Goal: Task Accomplishment & Management: Manage account settings

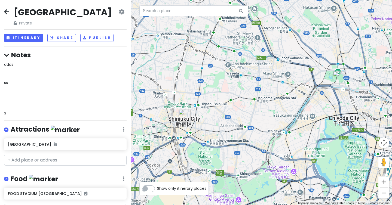
click at [18, 56] on h4 "Notes" at bounding box center [65, 55] width 122 height 8
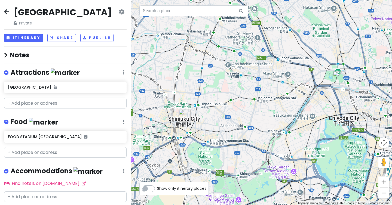
click at [18, 56] on h4 "Notes" at bounding box center [65, 55] width 122 height 8
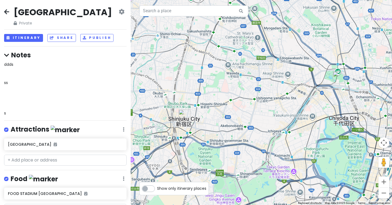
click at [14, 69] on div "ddds ss s" at bounding box center [65, 88] width 122 height 55
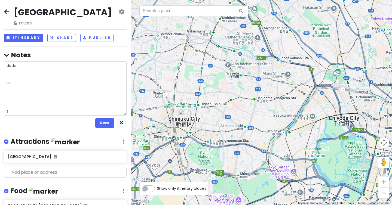
drag, startPoint x: 14, startPoint y: 106, endPoint x: 14, endPoint y: 113, distance: 7.1
click at [14, 113] on textarea "ddds ss s" at bounding box center [65, 88] width 122 height 54
type textarea "x"
type textarea "ddds ss"
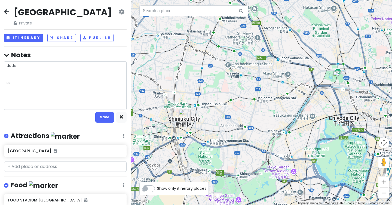
drag, startPoint x: 9, startPoint y: 103, endPoint x: 7, endPoint y: 68, distance: 34.9
click at [7, 68] on textarea "ddds ss" at bounding box center [65, 85] width 122 height 48
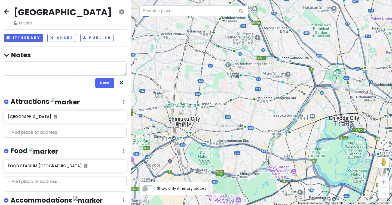
click at [8, 73] on textarea at bounding box center [65, 68] width 122 height 14
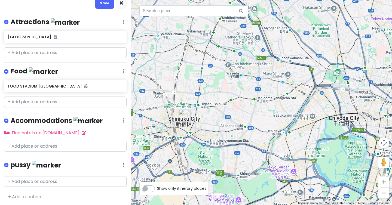
scroll to position [64, 0]
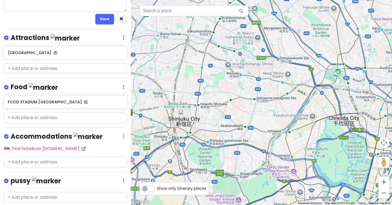
click at [123, 178] on icon at bounding box center [124, 180] width 2 height 4
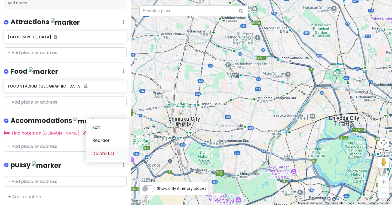
click at [112, 153] on link "Delete List" at bounding box center [108, 153] width 44 height 13
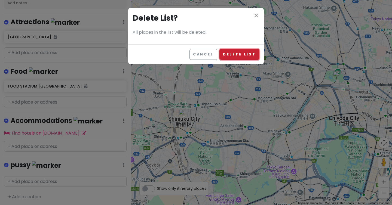
click at [230, 52] on button "Delete List" at bounding box center [239, 54] width 40 height 11
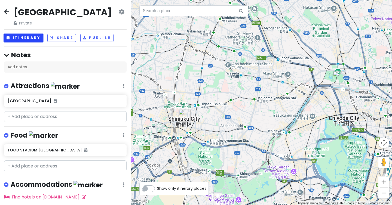
click at [36, 39] on button "Itinerary" at bounding box center [23, 38] width 39 height 8
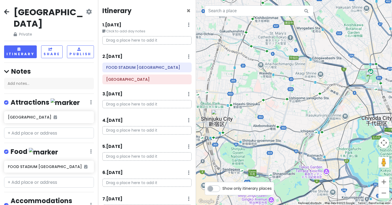
click at [120, 25] on h6 "1 . [DATE]" at bounding box center [111, 25] width 19 height 6
click at [120, 25] on h6 "1 . [DATE]" at bounding box center [115, 25] width 19 height 6
click at [121, 25] on h6 "1 . [DATE]" at bounding box center [111, 25] width 19 height 6
click at [119, 26] on h6 "1 . [DATE]" at bounding box center [115, 25] width 19 height 6
click at [188, 26] on icon at bounding box center [189, 25] width 2 height 4
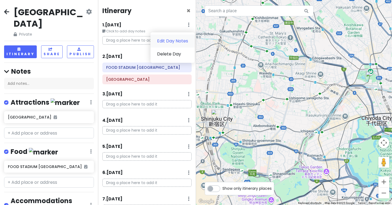
click at [182, 39] on link "Edit Day Notes" at bounding box center [172, 41] width 44 height 13
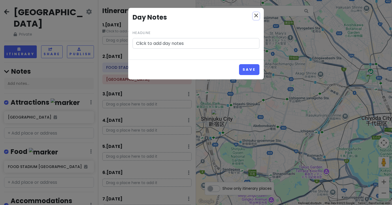
click at [254, 17] on icon "close" at bounding box center [256, 15] width 7 height 7
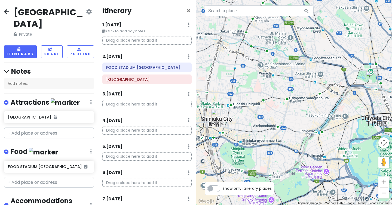
click at [117, 23] on h6 "1 . [DATE]" at bounding box center [111, 25] width 19 height 6
click at [117, 23] on h6 "1 . [DATE]" at bounding box center [115, 25] width 19 height 6
click at [117, 23] on h6 "1 . [DATE]" at bounding box center [111, 25] width 19 height 6
click at [115, 54] on h6 "2 . [DATE]" at bounding box center [112, 57] width 20 height 6
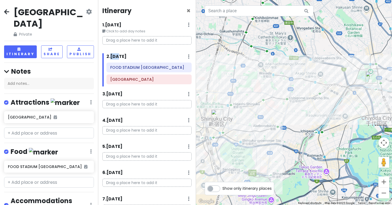
click at [115, 54] on h6 "2 . [DATE]" at bounding box center [116, 57] width 20 height 6
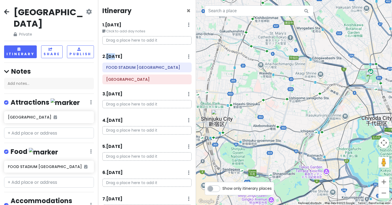
click at [188, 57] on icon at bounding box center [189, 56] width 2 height 4
click at [159, 29] on small "Click to add day notes" at bounding box center [146, 31] width 89 height 5
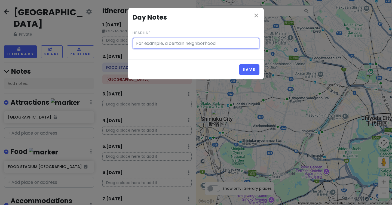
type input "Click to add day notes"
click at [256, 13] on icon "close" at bounding box center [256, 15] width 7 height 7
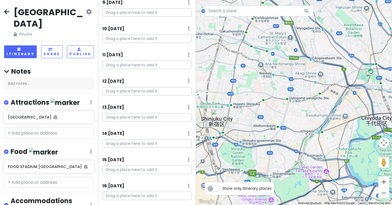
scroll to position [292, 0]
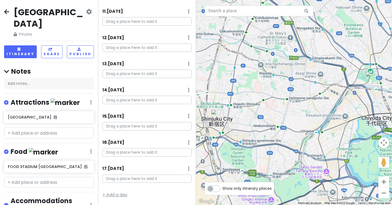
click at [119, 196] on link "+ Add a day" at bounding box center [114, 195] width 25 height 6
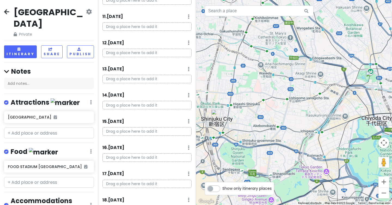
click at [118, 175] on h6 "17 . [DATE]" at bounding box center [113, 174] width 22 height 6
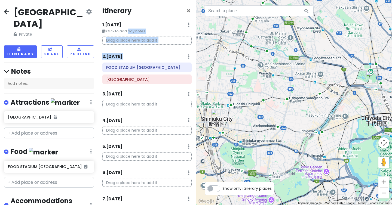
drag, startPoint x: 128, startPoint y: 33, endPoint x: 131, endPoint y: 58, distance: 25.2
click at [132, 64] on div "Itinerary × 1 . [DATE] Edit Day Notes Delete Day Click to add day notes Drag a …" at bounding box center [147, 102] width 98 height 205
click at [121, 25] on h6 "1 . [DATE]" at bounding box center [111, 25] width 19 height 6
drag, startPoint x: 119, startPoint y: 25, endPoint x: 120, endPoint y: 66, distance: 41.4
click at [120, 66] on div "Itinerary × 1 . [DATE] Edit Day Notes Delete Day Click to add day notes Drag a …" at bounding box center [147, 102] width 98 height 205
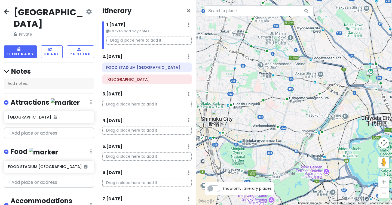
click at [161, 59] on div "2 . [DATE] Add Day Notes Delete Day" at bounding box center [146, 57] width 89 height 9
drag, startPoint x: 112, startPoint y: 55, endPoint x: 112, endPoint y: 68, distance: 12.8
click at [112, 68] on div "2 . [DATE] Add Day Notes Delete Day FOOD STADIUM [GEOGRAPHIC_DATA] [GEOGRAPHIC_…" at bounding box center [146, 69] width 89 height 33
click at [147, 51] on div "Itinerary × 1 . [DATE] Edit Day Notes Delete Day Click to add day notes Drag a …" at bounding box center [147, 102] width 98 height 205
drag, startPoint x: 120, startPoint y: 68, endPoint x: 120, endPoint y: 65, distance: 2.7
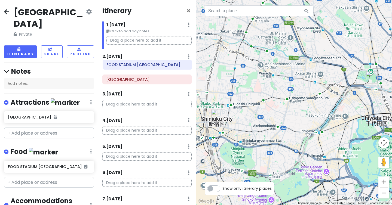
click at [120, 65] on div "[GEOGRAPHIC_DATA] [GEOGRAPHIC_DATA]" at bounding box center [146, 75] width 97 height 24
click at [129, 39] on p "Drag a place here to add it" at bounding box center [148, 40] width 85 height 8
click at [131, 24] on div "1 . [DATE] Edit Day Notes Delete Day" at bounding box center [148, 25] width 85 height 9
click at [123, 24] on h6 "1 . [DATE]" at bounding box center [115, 25] width 19 height 6
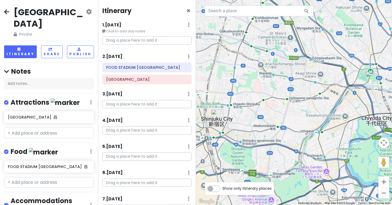
click at [121, 24] on h6 "1 . [DATE]" at bounding box center [111, 25] width 19 height 6
click at [109, 28] on div "1 . [DATE] Edit Day Notes Delete Day" at bounding box center [148, 25] width 85 height 9
click at [103, 63] on div "FOOD STADIUM [GEOGRAPHIC_DATA]" at bounding box center [147, 67] width 89 height 9
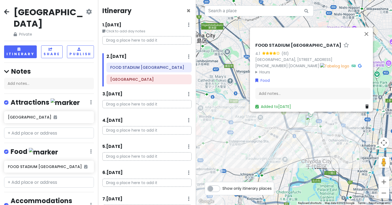
click at [103, 26] on h6 "1 . [DATE]" at bounding box center [111, 25] width 19 height 6
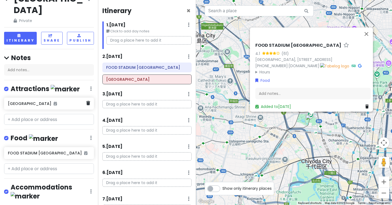
scroll to position [34, 0]
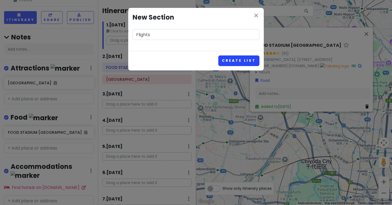
type input "Flights"
click at [241, 56] on button "Create List" at bounding box center [238, 60] width 41 height 11
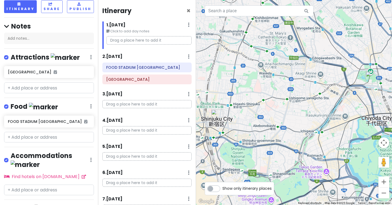
scroll to position [69, 0]
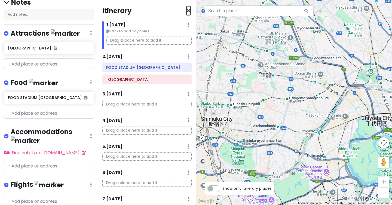
click at [189, 12] on span "×" at bounding box center [188, 10] width 4 height 9
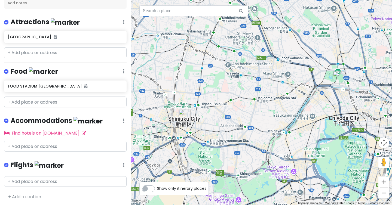
scroll to position [0, 0]
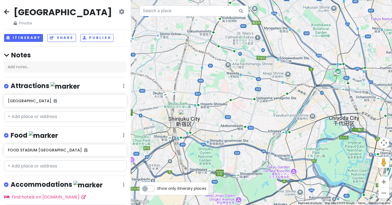
click at [6, 11] on icon at bounding box center [6, 12] width 5 height 4
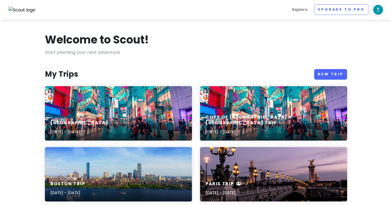
click at [376, 9] on img at bounding box center [377, 9] width 11 height 11
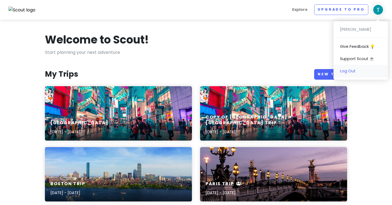
click at [360, 73] on link "Log Out" at bounding box center [360, 71] width 54 height 12
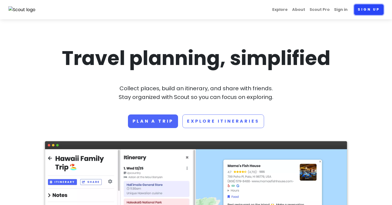
click at [363, 10] on link "Sign up" at bounding box center [368, 9] width 29 height 11
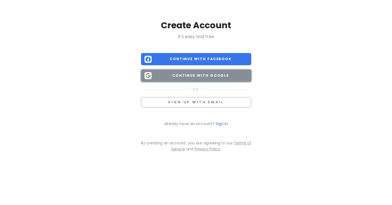
click at [203, 77] on span "Continue with Google" at bounding box center [201, 75] width 94 height 5
